Goal: Transaction & Acquisition: Purchase product/service

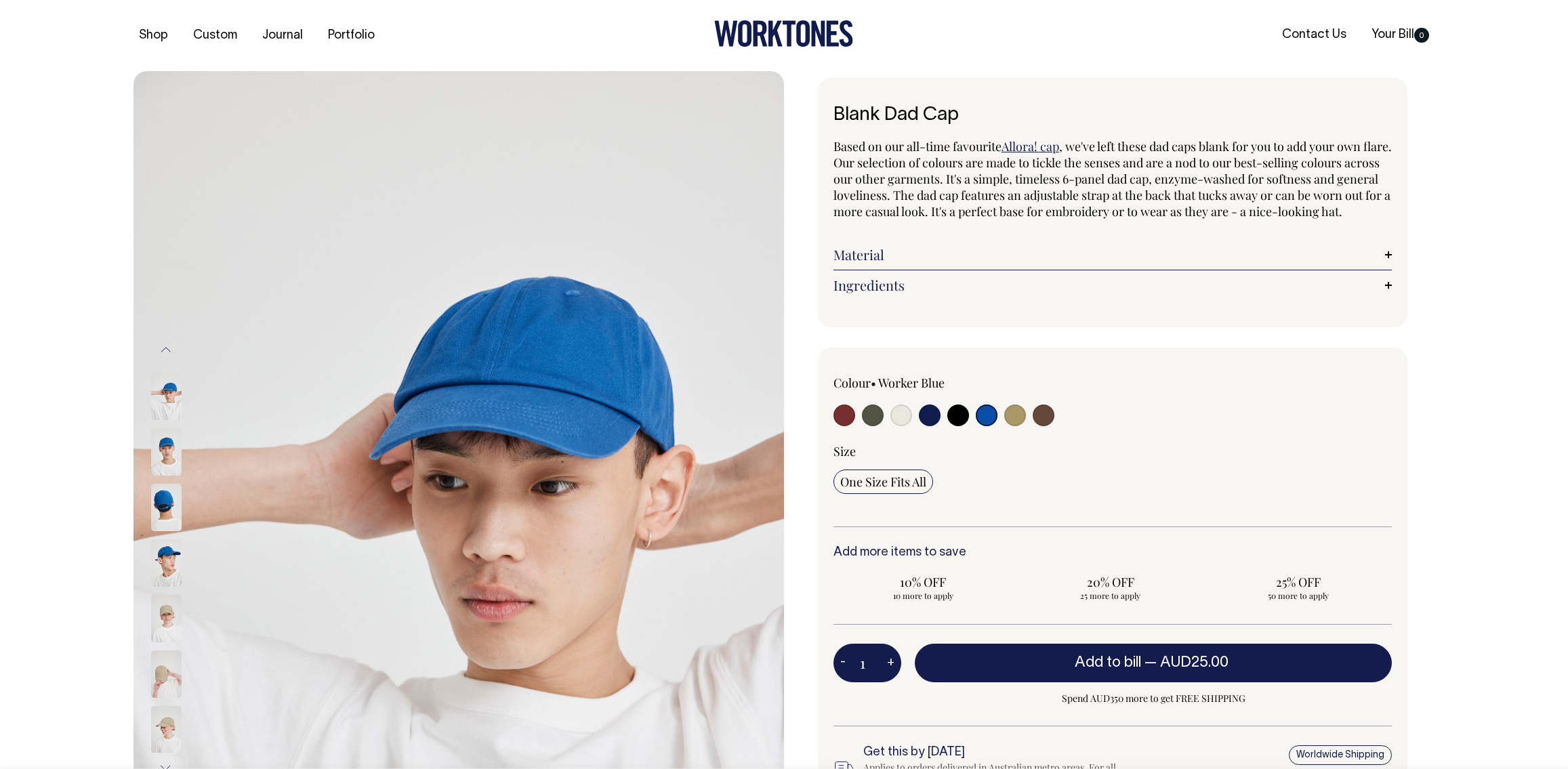
select select "Worker Blue"
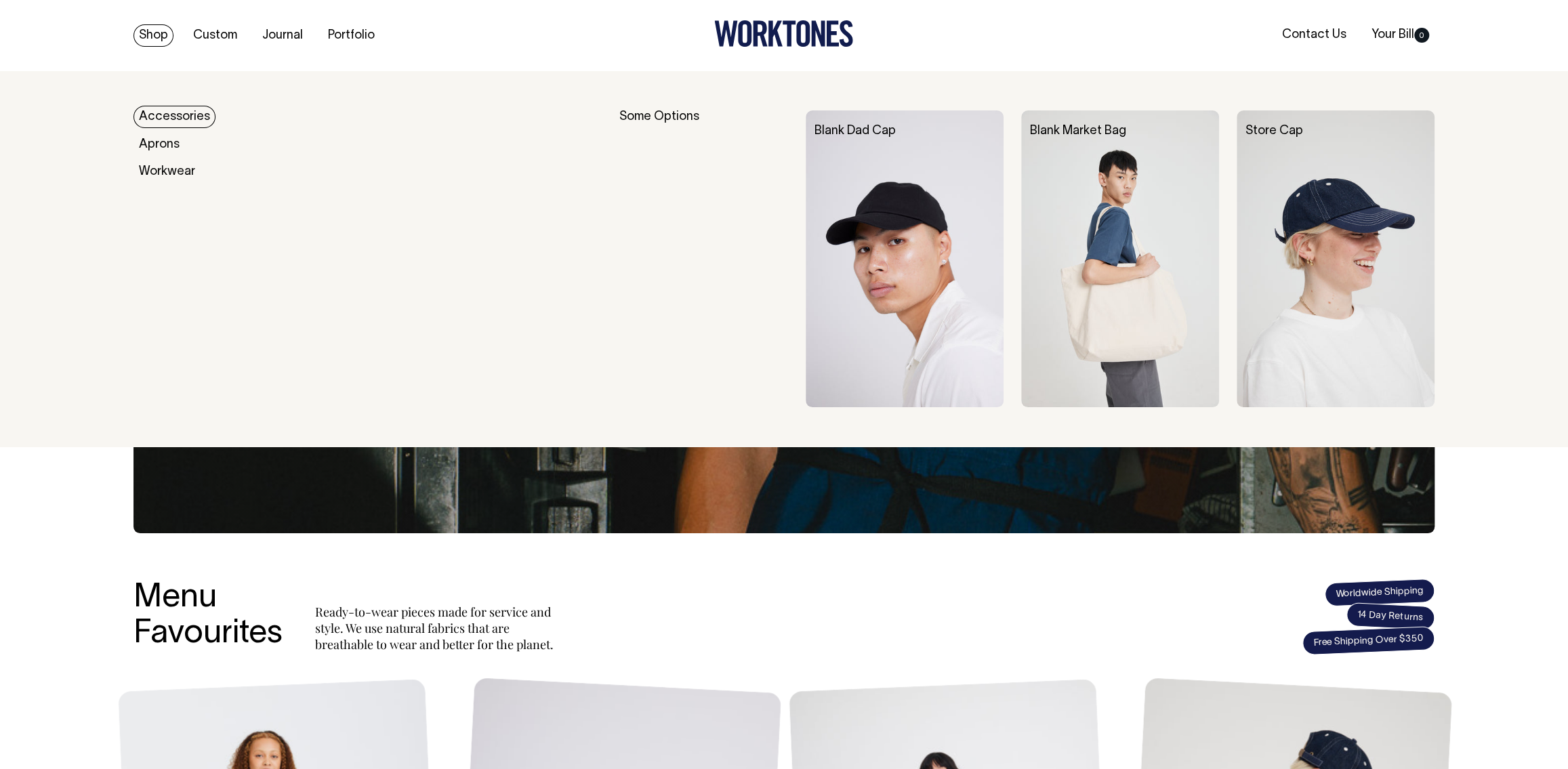
click at [181, 117] on link "Accessories" at bounding box center [175, 117] width 82 height 23
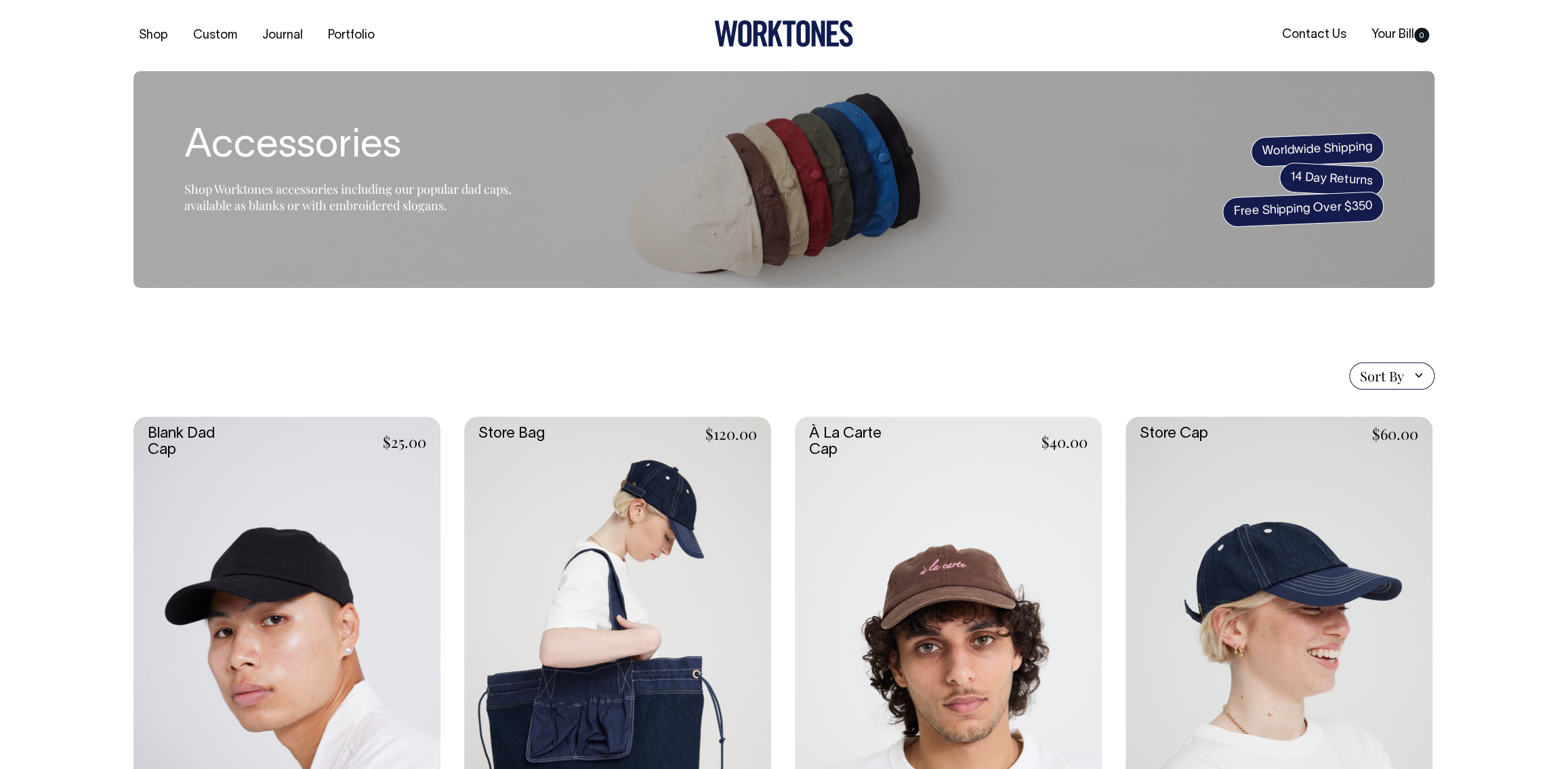
click at [936, 618] on link at bounding box center [948, 647] width 307 height 460
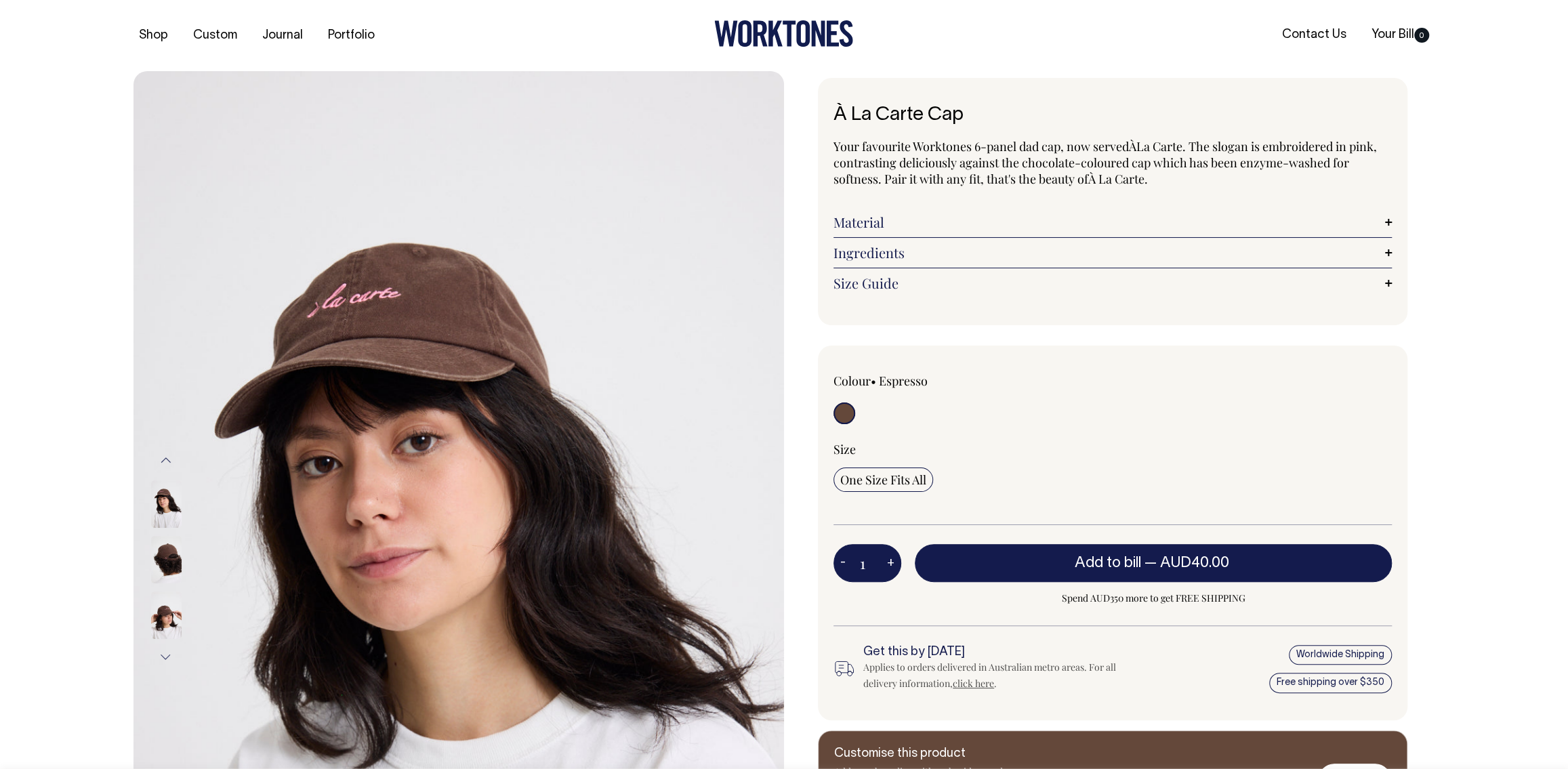
click at [171, 555] on img at bounding box center [166, 559] width 30 height 48
click at [164, 518] on img at bounding box center [166, 504] width 30 height 48
click at [165, 460] on button "Previous" at bounding box center [166, 460] width 20 height 30
click at [167, 501] on img at bounding box center [166, 504] width 30 height 48
